Goal: Task Accomplishment & Management: Complete application form

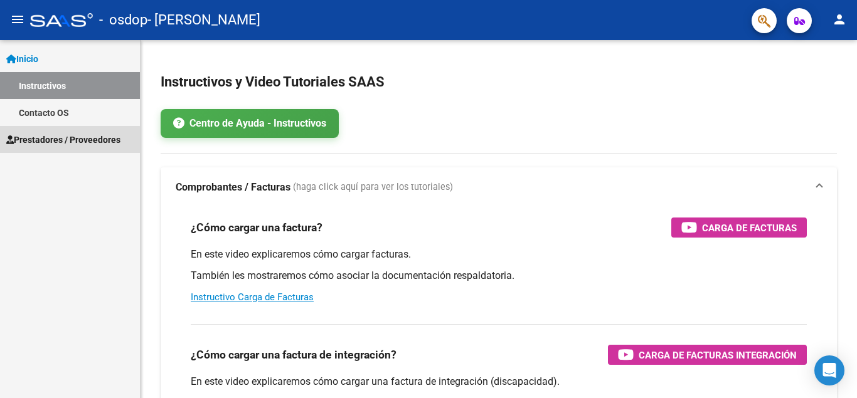
click at [61, 144] on span "Prestadores / Proveedores" at bounding box center [63, 140] width 114 height 14
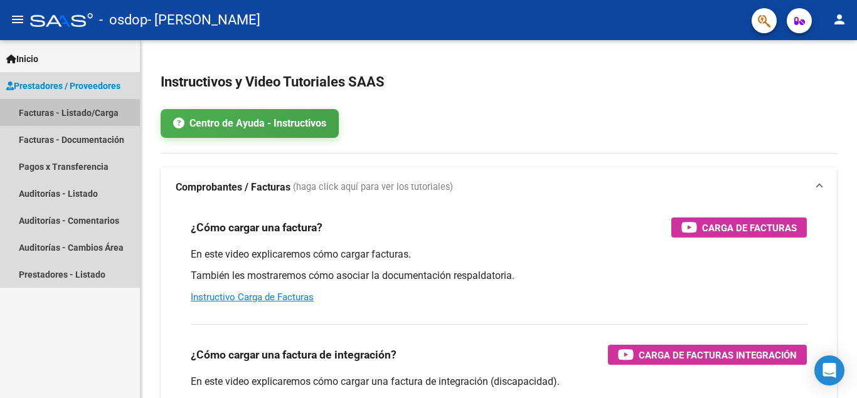
click at [75, 110] on link "Facturas - Listado/Carga" at bounding box center [70, 112] width 140 height 27
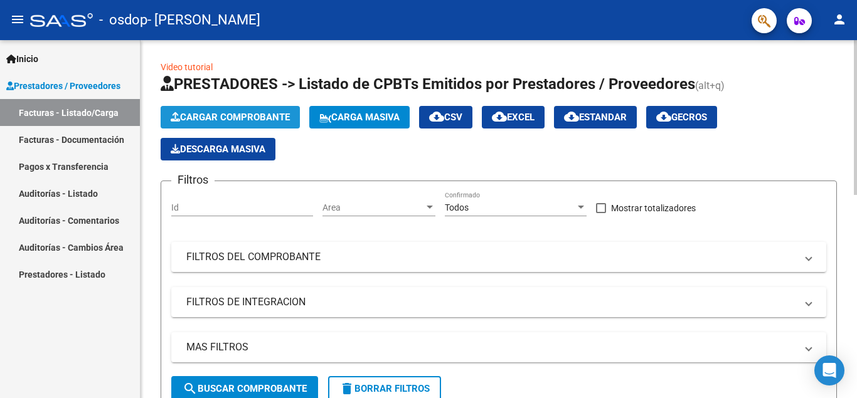
click at [280, 115] on span "Cargar Comprobante" at bounding box center [230, 117] width 119 height 11
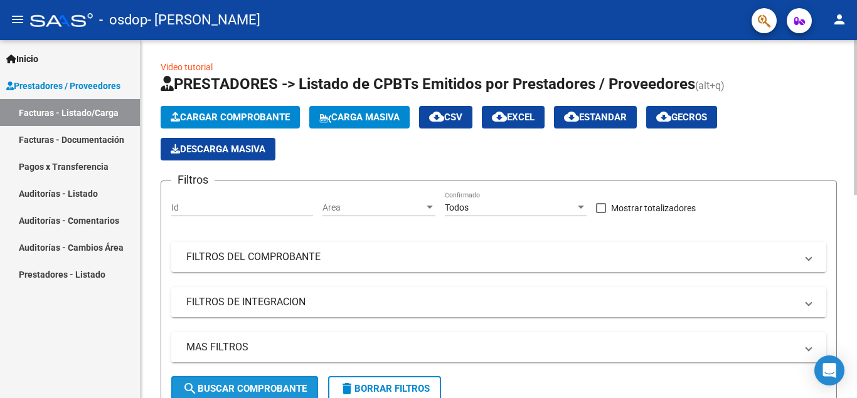
click at [216, 384] on span "search Buscar Comprobante" at bounding box center [245, 388] width 124 height 11
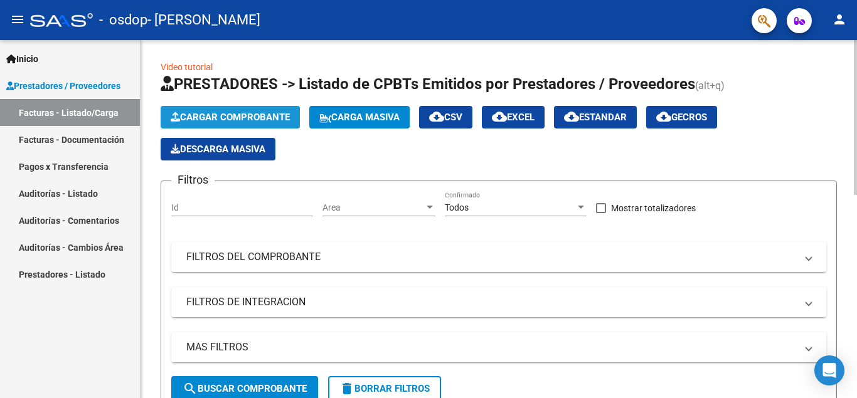
click at [242, 116] on span "Cargar Comprobante" at bounding box center [230, 117] width 119 height 11
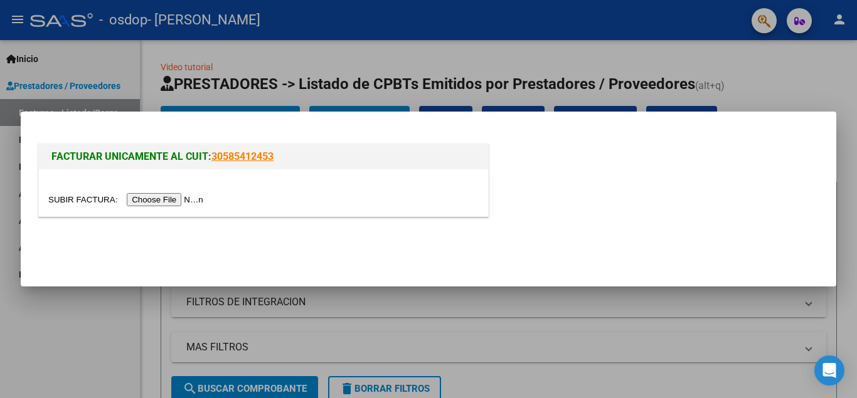
click at [179, 200] on input "file" at bounding box center [127, 199] width 159 height 13
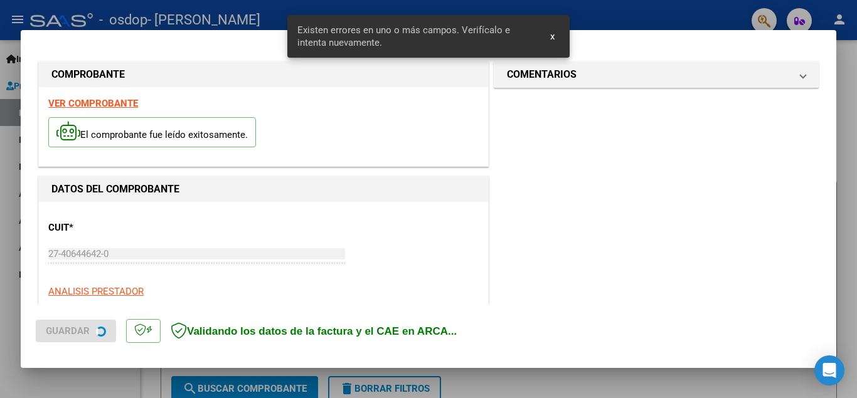
scroll to position [307, 0]
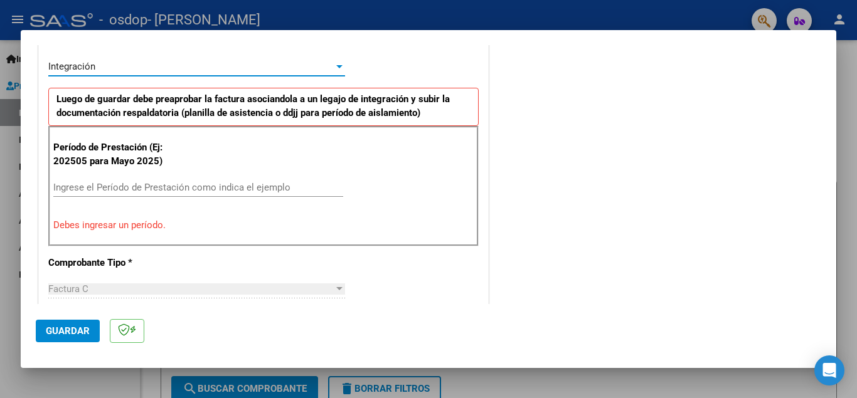
click at [336, 68] on div at bounding box center [339, 66] width 11 height 10
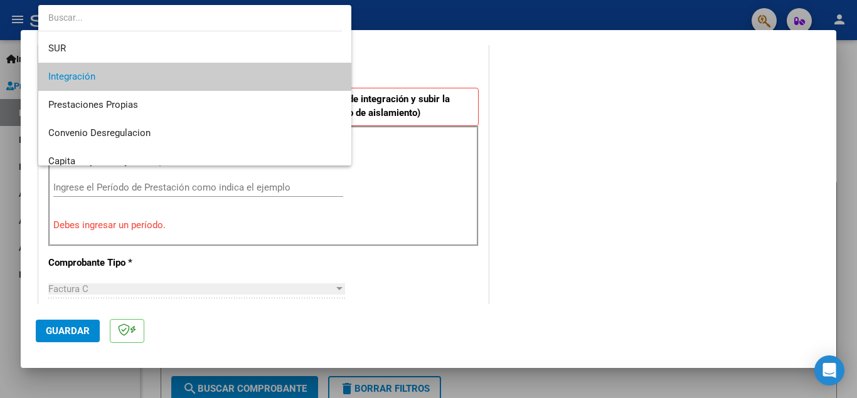
scroll to position [58, 0]
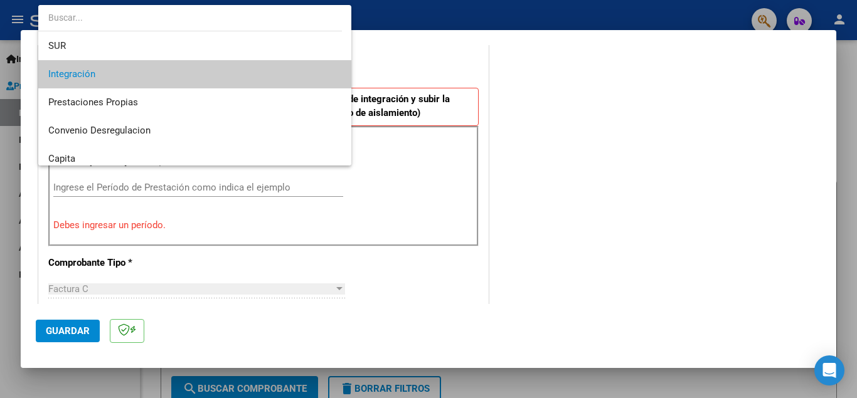
click at [420, 59] on div at bounding box center [428, 199] width 857 height 398
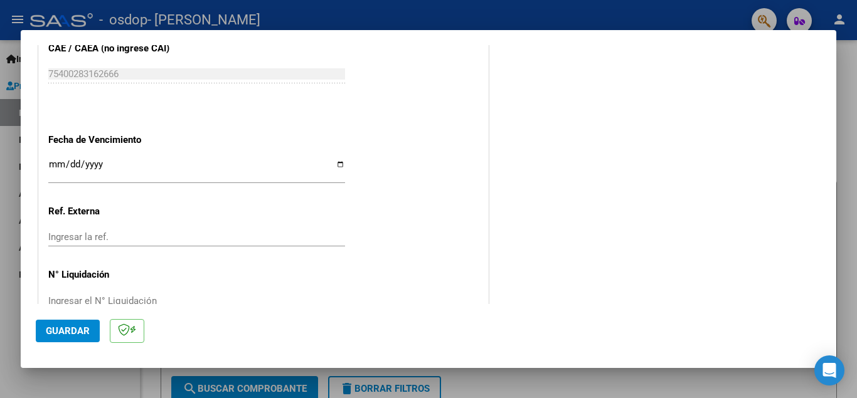
scroll to position [878, 0]
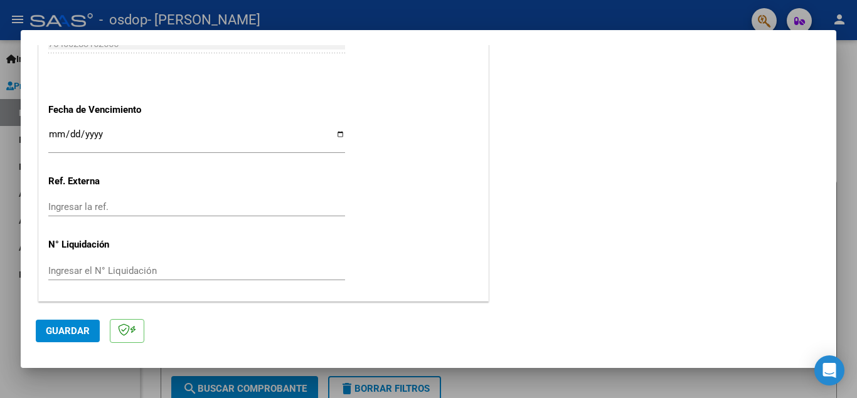
click at [144, 127] on div "Ingresar la fecha" at bounding box center [196, 140] width 297 height 27
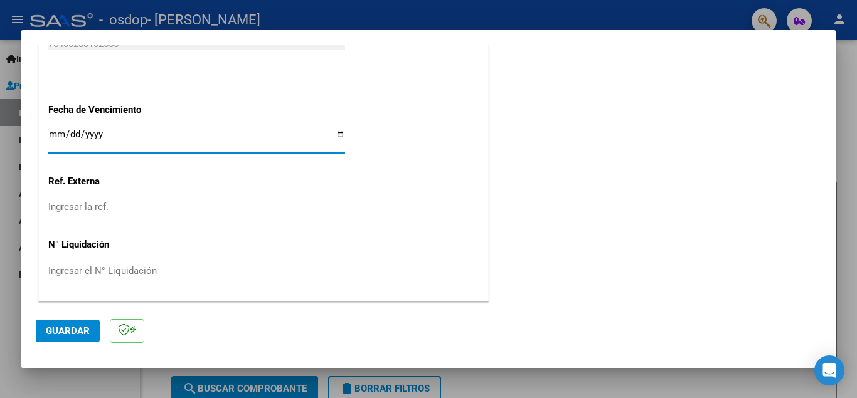
click at [335, 134] on input "Ingresar la fecha" at bounding box center [196, 139] width 297 height 20
type input "[DATE]"
click at [139, 208] on input "Ingresar la ref." at bounding box center [196, 206] width 297 height 11
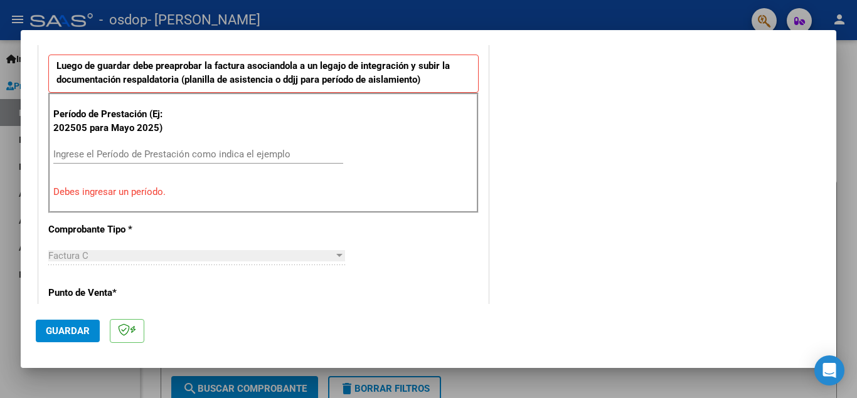
scroll to position [359, 0]
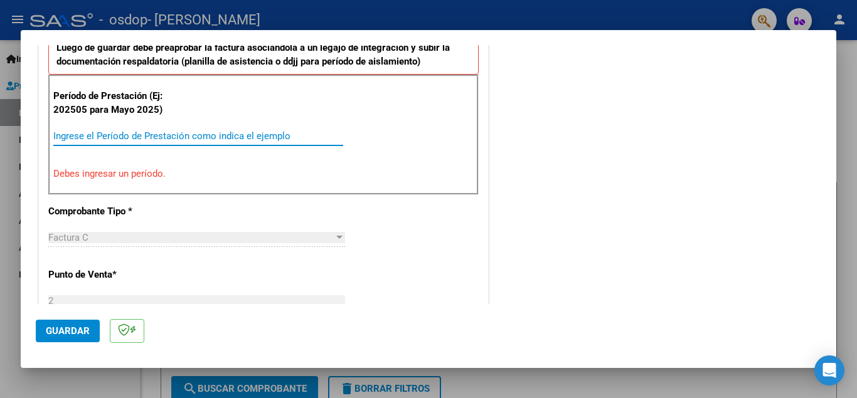
click at [227, 137] on input "Ingrese el Período de Prestación como indica el ejemplo" at bounding box center [198, 136] width 290 height 11
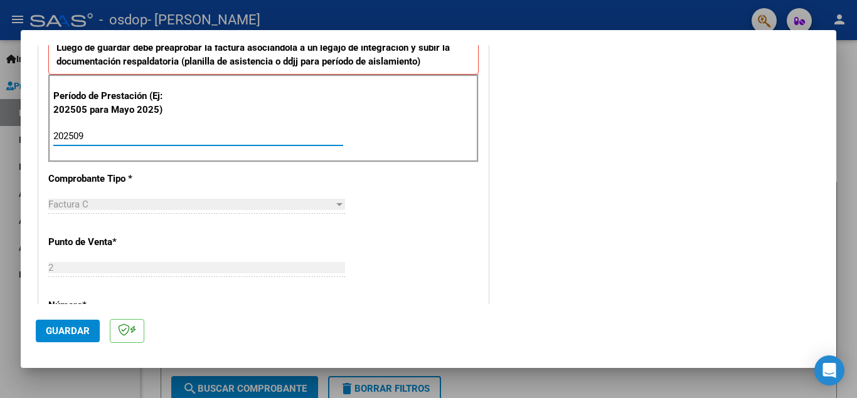
type input "202509"
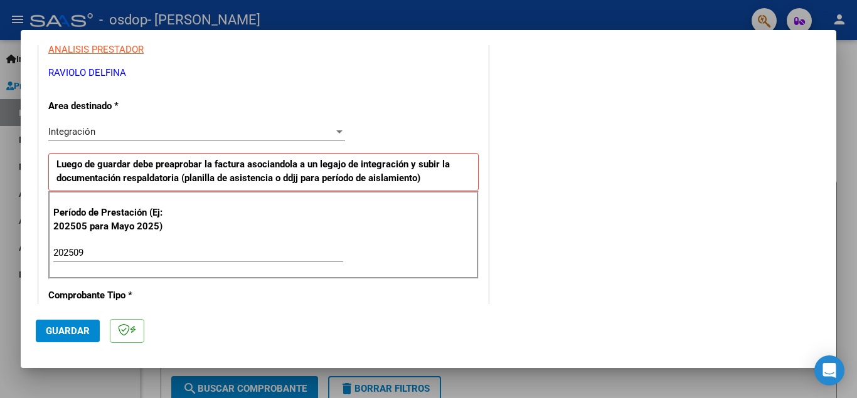
scroll to position [845, 0]
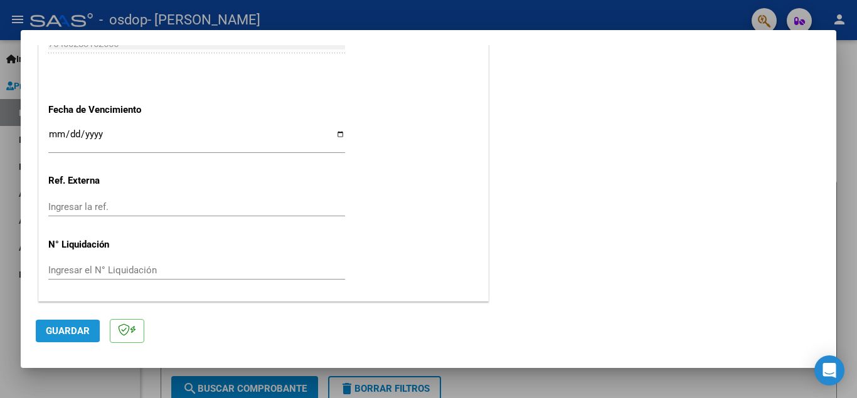
click at [61, 328] on span "Guardar" at bounding box center [68, 331] width 44 height 11
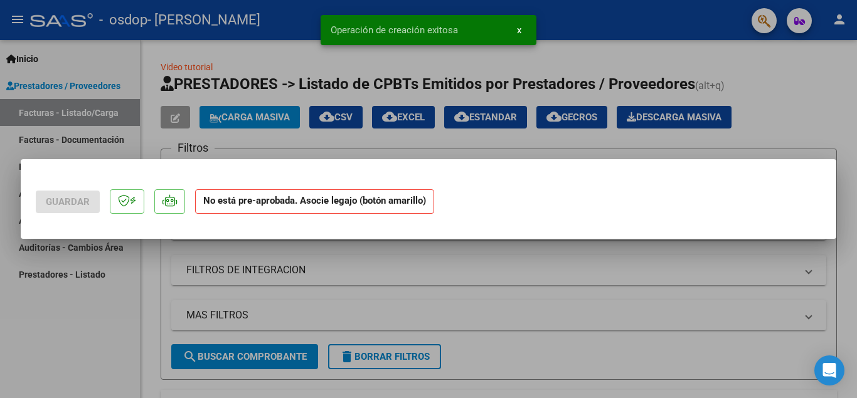
scroll to position [0, 0]
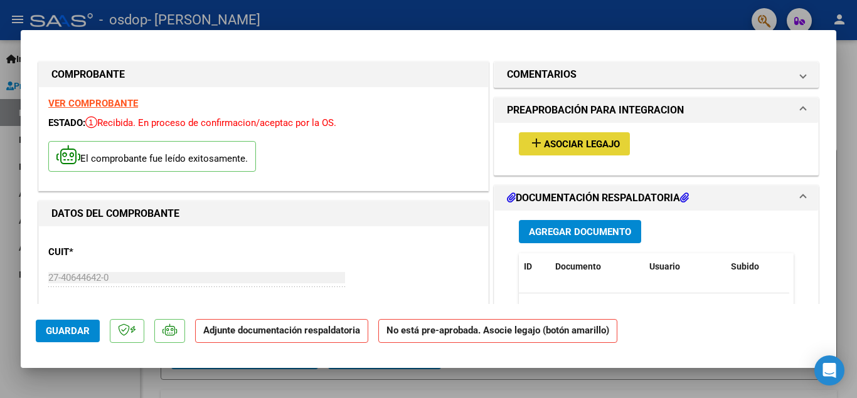
click at [587, 142] on span "Asociar Legajo" at bounding box center [582, 144] width 76 height 11
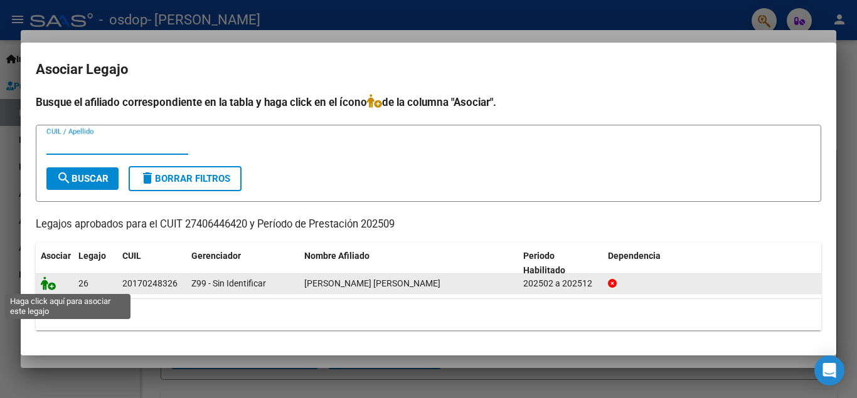
click at [45, 284] on icon at bounding box center [48, 284] width 15 height 14
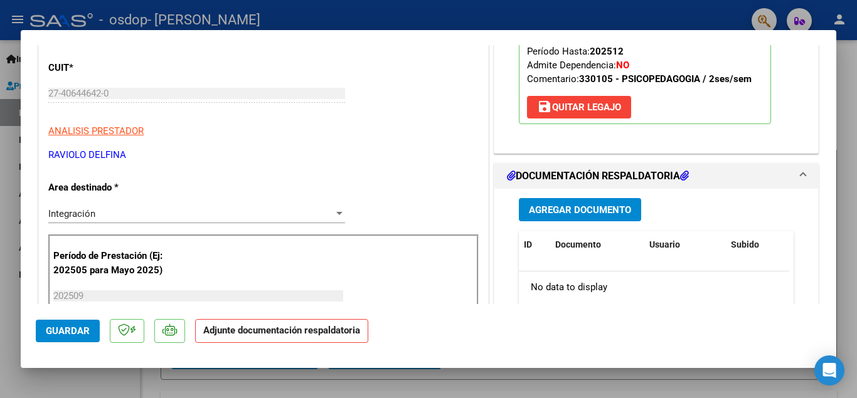
scroll to position [179, 0]
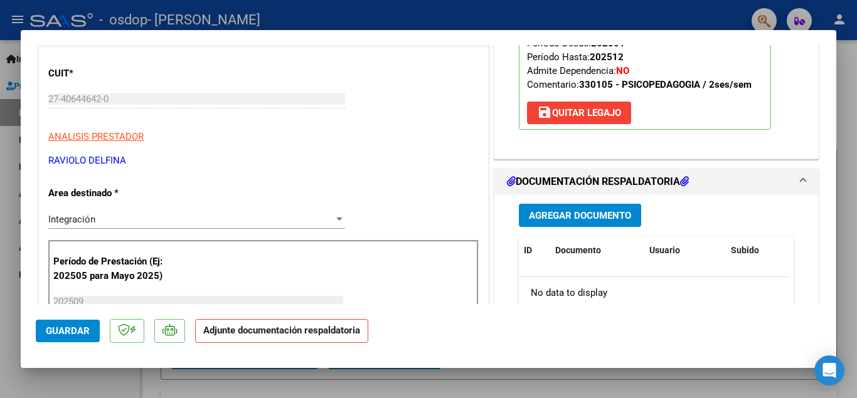
click at [597, 221] on span "Agregar Documento" at bounding box center [580, 215] width 102 height 11
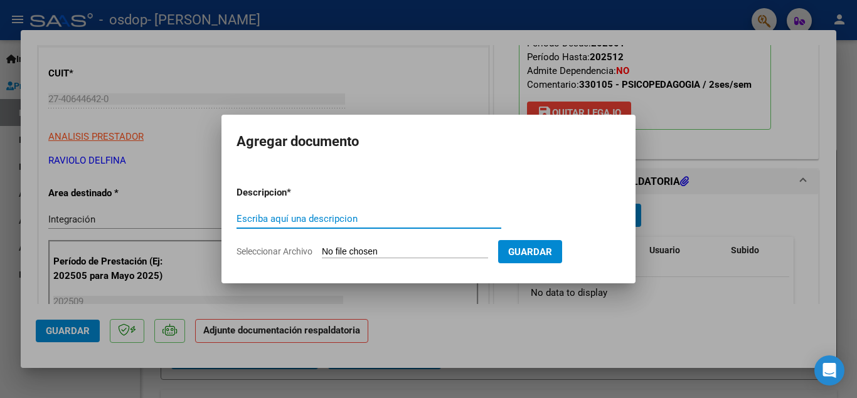
click at [297, 218] on input "Escriba aquí una descripcion" at bounding box center [369, 218] width 265 height 11
type input "panilla"
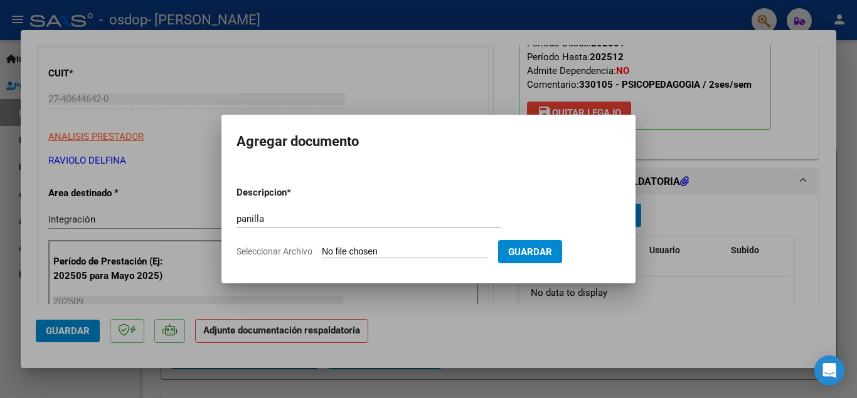
click at [346, 245] on form "Descripcion * panilla Escriba aquí una descripcion Seleccionar Archivo Guardar" at bounding box center [429, 222] width 384 height 92
click at [545, 250] on span "Guardar" at bounding box center [530, 252] width 44 height 11
click at [531, 257] on button "Guardar" at bounding box center [530, 251] width 64 height 23
drag, startPoint x: 298, startPoint y: 247, endPoint x: 380, endPoint y: 253, distance: 81.8
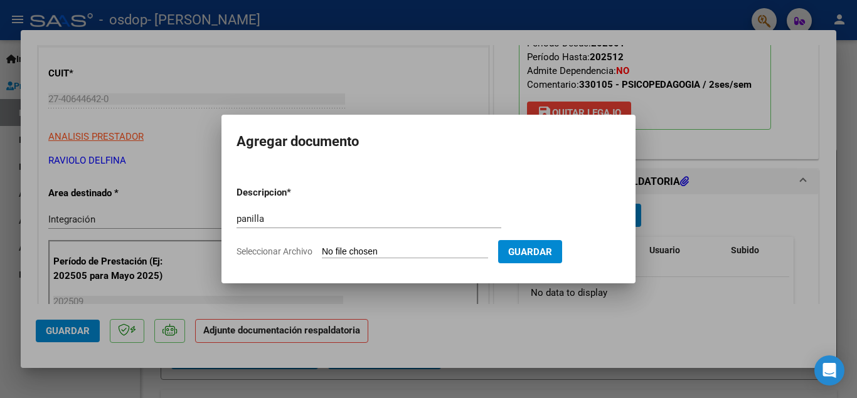
click at [0, 0] on label "Seleccionar Archivo" at bounding box center [0, 0] width 0 height 0
click at [380, 253] on input "Seleccionar Archivo" at bounding box center [405, 253] width 166 height 12
type input "C:\fakepath\CamScanner [DATE] 11.07.pdf"
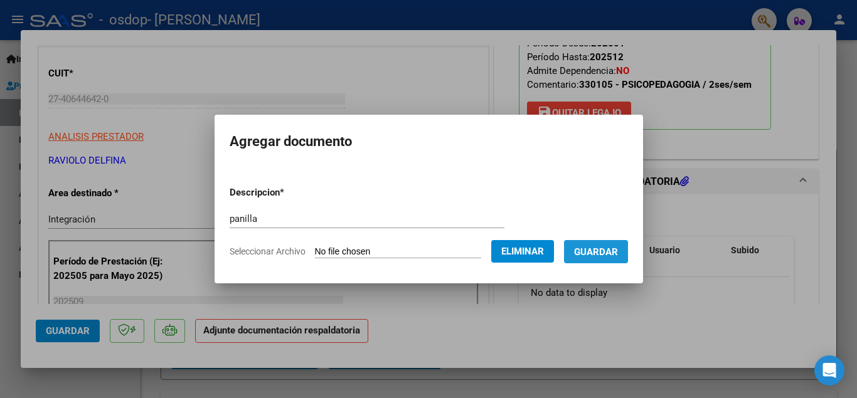
click at [618, 253] on span "Guardar" at bounding box center [596, 252] width 44 height 11
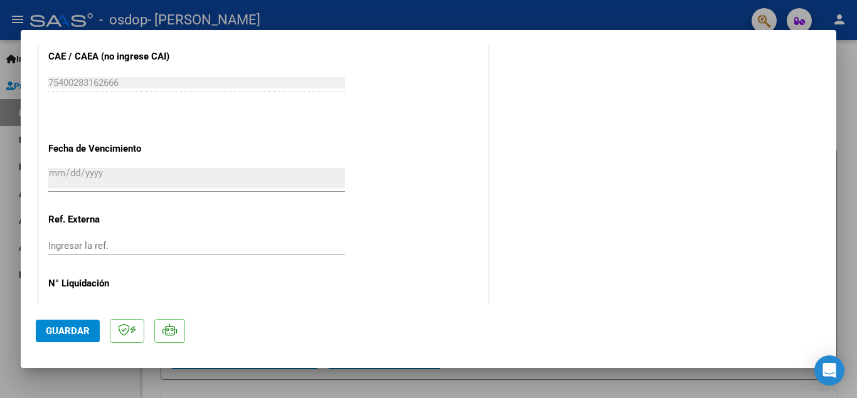
scroll to position [864, 0]
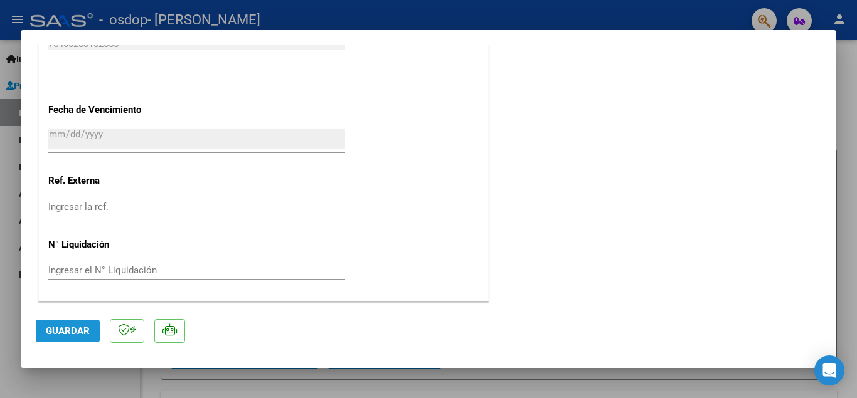
click at [67, 331] on span "Guardar" at bounding box center [68, 331] width 44 height 11
click at [855, 173] on div at bounding box center [428, 199] width 857 height 398
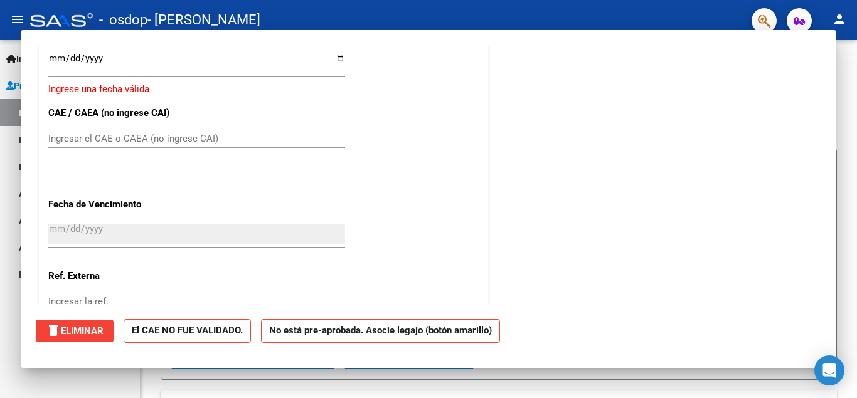
scroll to position [0, 0]
